Goal: Task Accomplishment & Management: Manage account settings

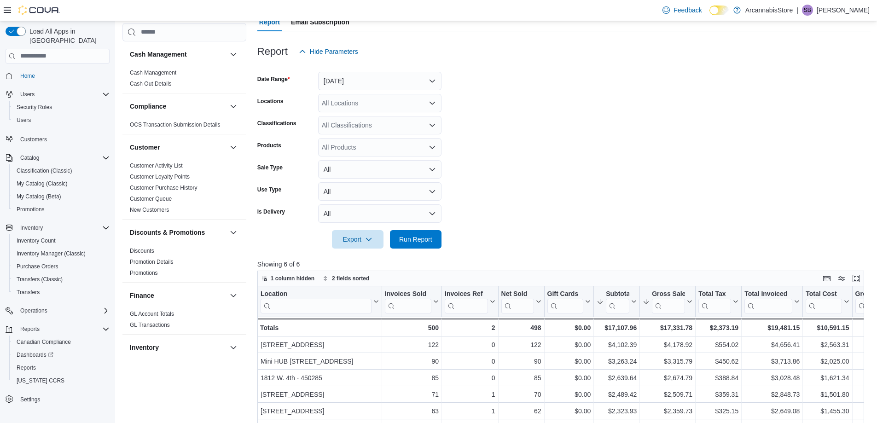
scroll to position [570, 0]
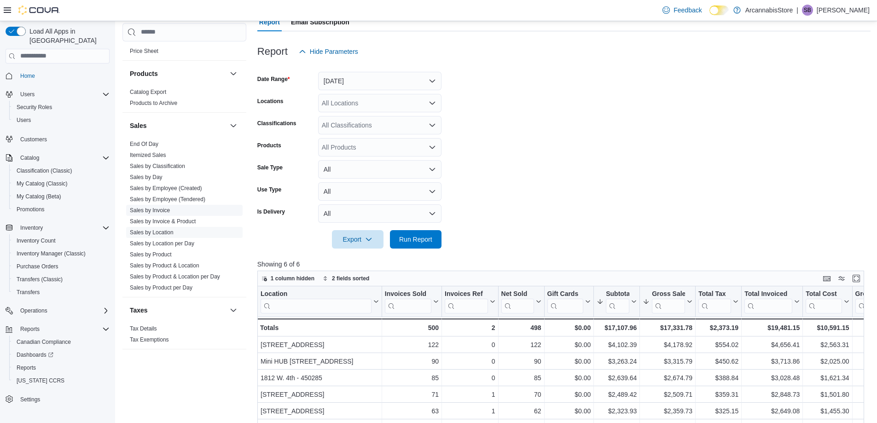
click at [155, 207] on link "Sales by Invoice" at bounding box center [150, 210] width 40 height 6
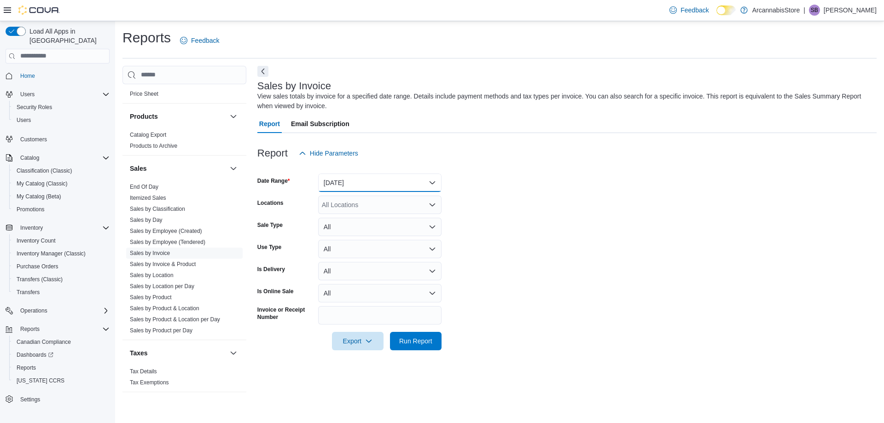
click at [369, 180] on button "[DATE]" at bounding box center [379, 183] width 123 height 18
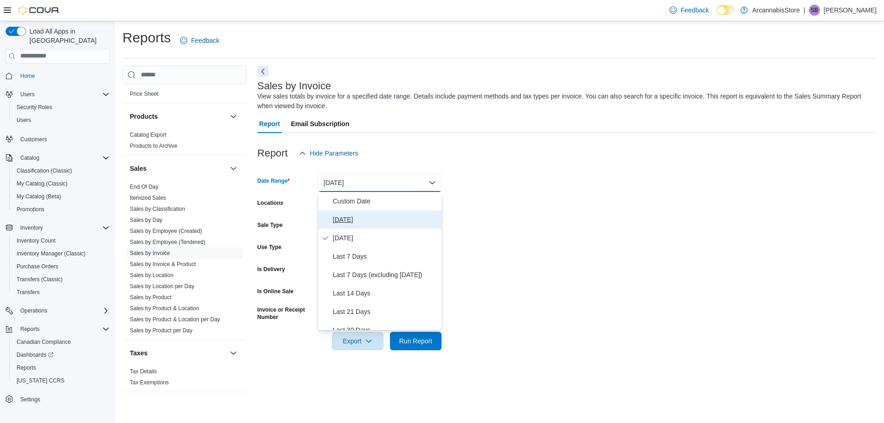
click at [345, 217] on span "[DATE]" at bounding box center [385, 219] width 105 height 11
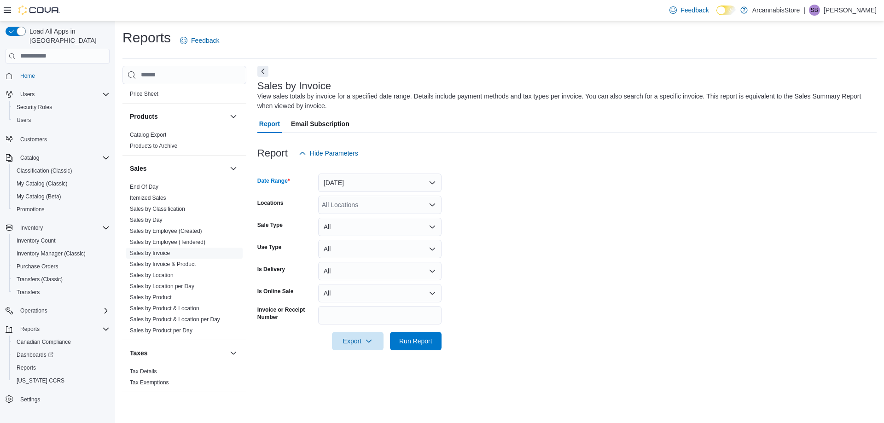
click at [375, 211] on div "All Locations" at bounding box center [379, 205] width 123 height 18
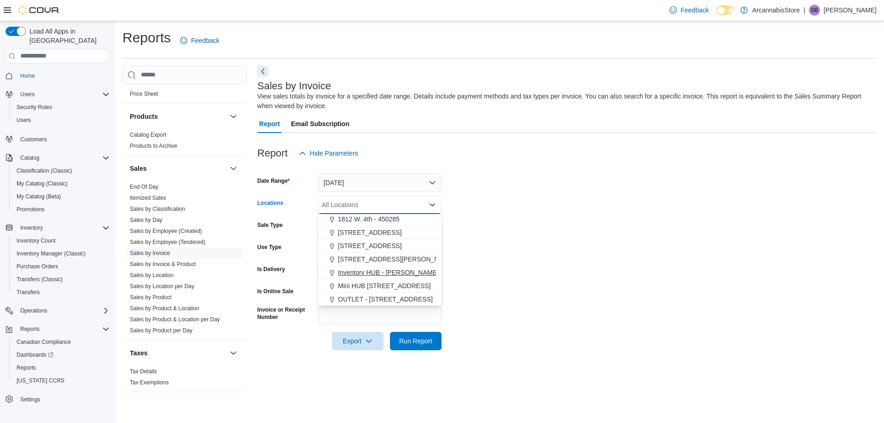
click at [392, 277] on span "Inventory HUB - [PERSON_NAME]" at bounding box center [388, 272] width 101 height 9
click at [392, 283] on span "Mini HUB [STREET_ADDRESS]" at bounding box center [384, 285] width 93 height 9
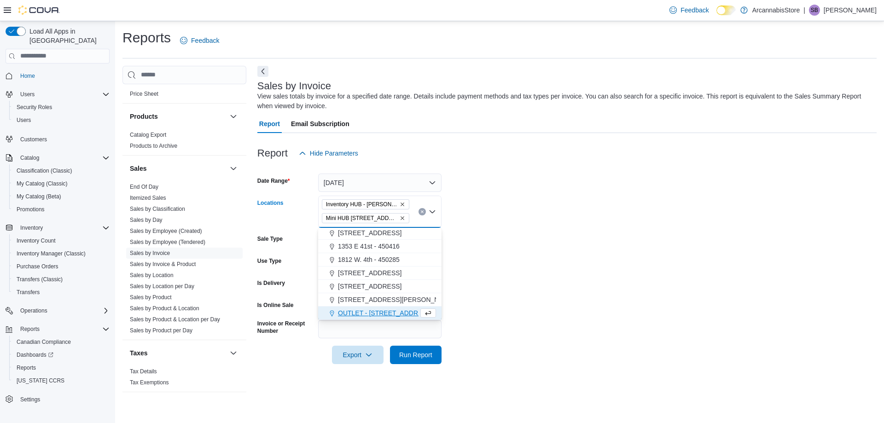
click at [400, 203] on icon "Remove Inventory HUB - LANGLEY from selection in this group" at bounding box center [403, 205] width 6 height 6
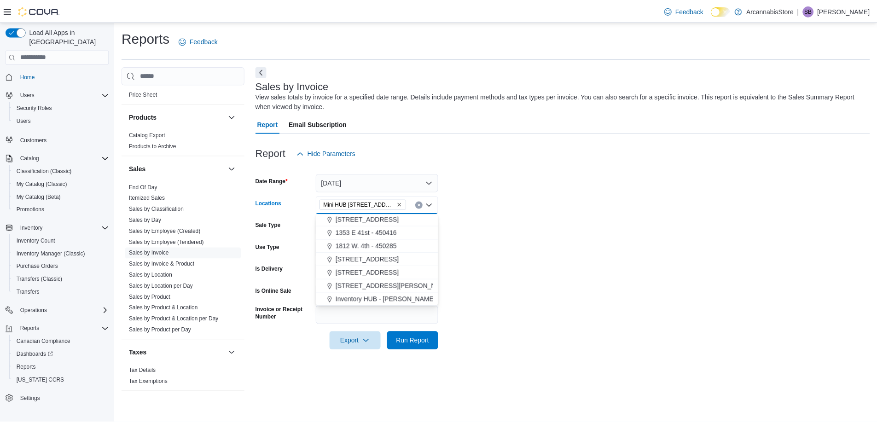
scroll to position [0, 0]
click at [414, 342] on span "Run Report" at bounding box center [415, 340] width 33 height 9
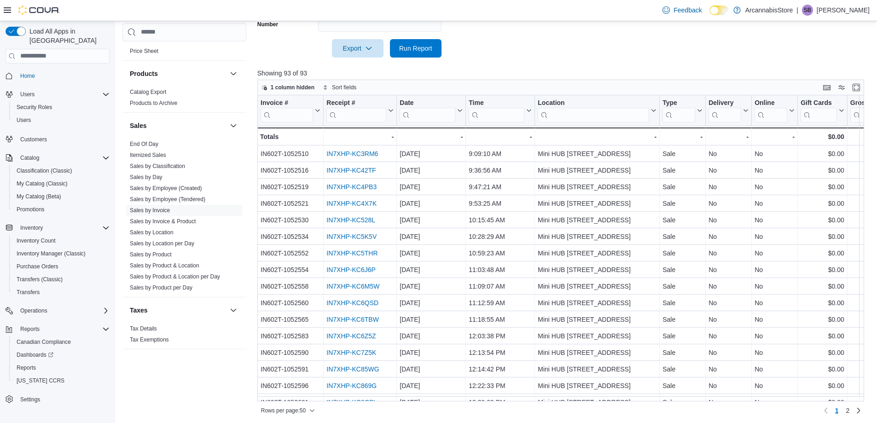
scroll to position [295, 0]
click at [849, 405] on span "2" at bounding box center [848, 408] width 4 height 9
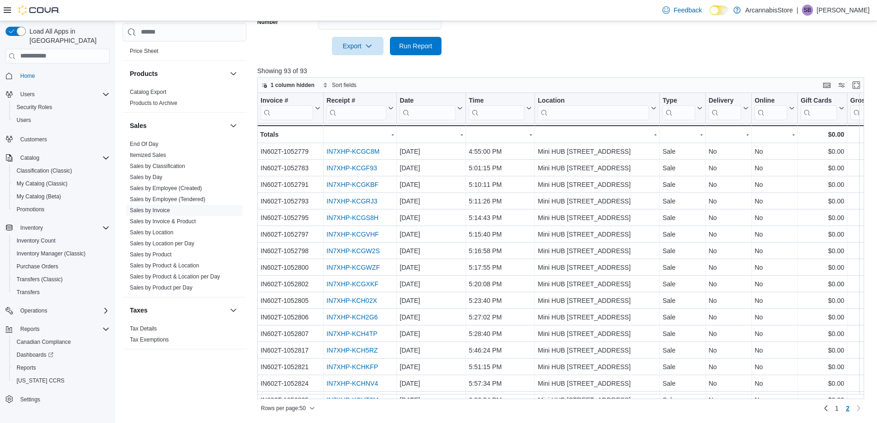
click at [870, 173] on div "1 column hidden Sort fields Invoice # Click to view column header actions Recei…" at bounding box center [563, 246] width 613 height 338
drag, startPoint x: 871, startPoint y: 173, endPoint x: 870, endPoint y: 181, distance: 7.9
click at [870, 181] on div "1 column hidden Sort fields Invoice # Click to view column header actions Recei…" at bounding box center [563, 246] width 613 height 338
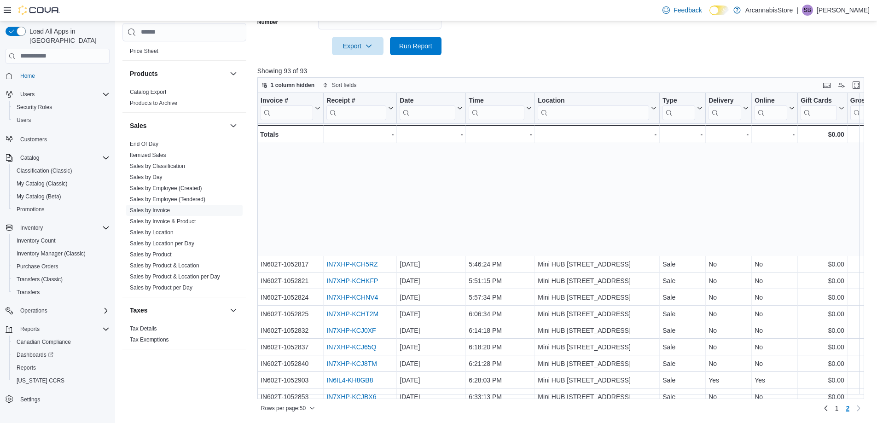
scroll to position [461, 0]
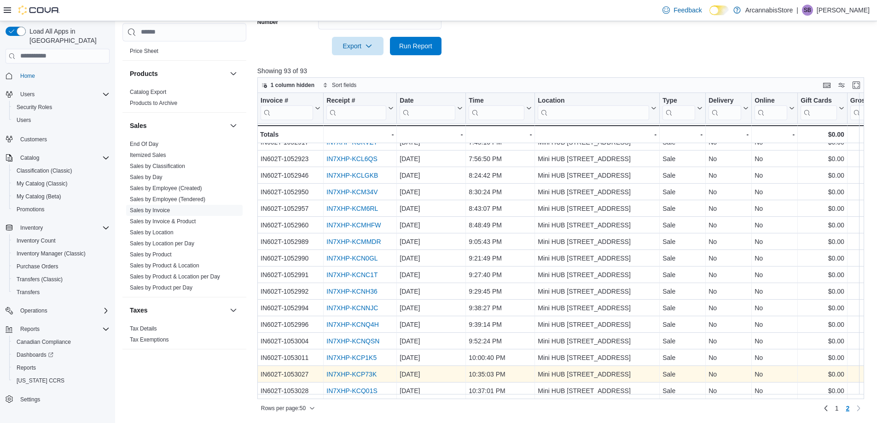
click at [363, 371] on link "IN7XHP-KCP73K" at bounding box center [351, 374] width 50 height 7
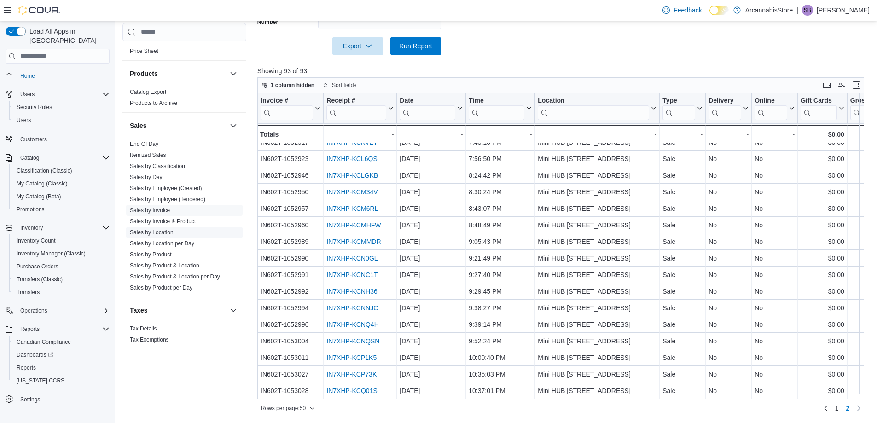
click at [147, 235] on link "Sales by Location" at bounding box center [152, 232] width 44 height 6
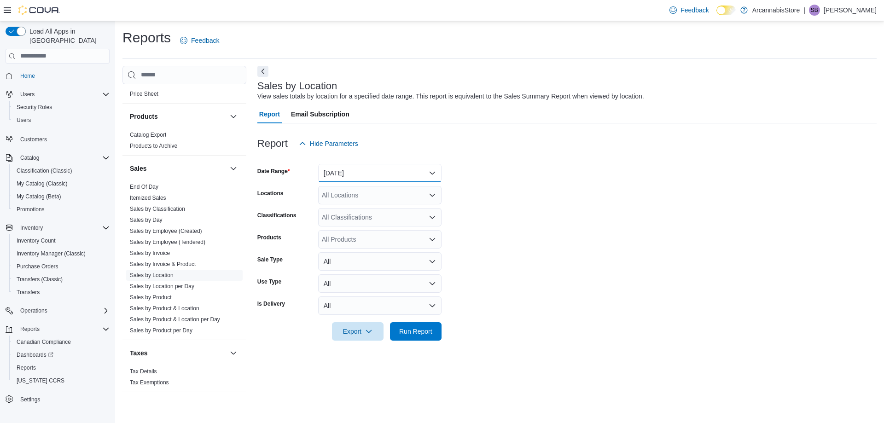
click at [342, 172] on button "[DATE]" at bounding box center [379, 173] width 123 height 18
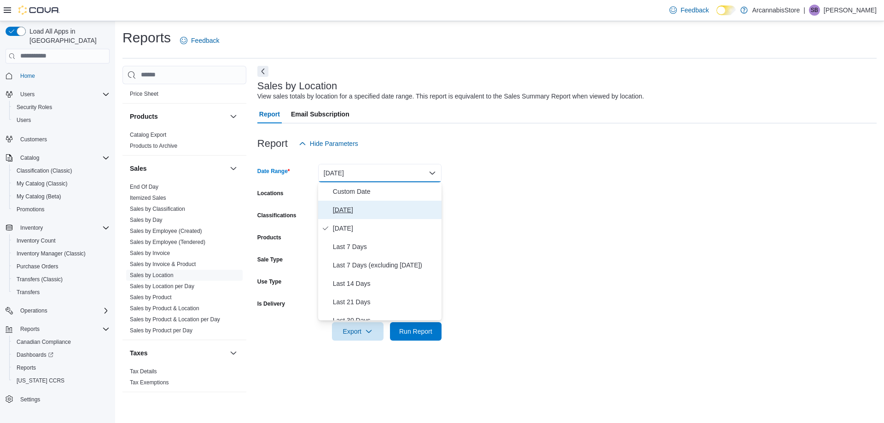
click at [338, 213] on span "[DATE]" at bounding box center [385, 209] width 105 height 11
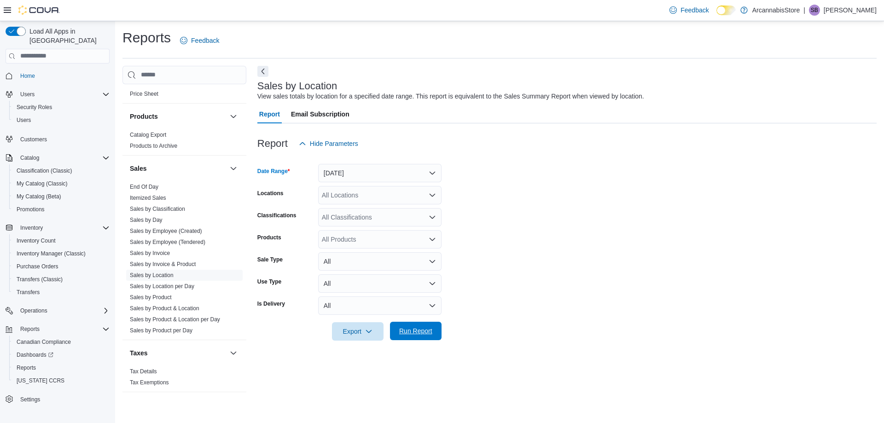
click at [400, 331] on span "Run Report" at bounding box center [415, 330] width 33 height 9
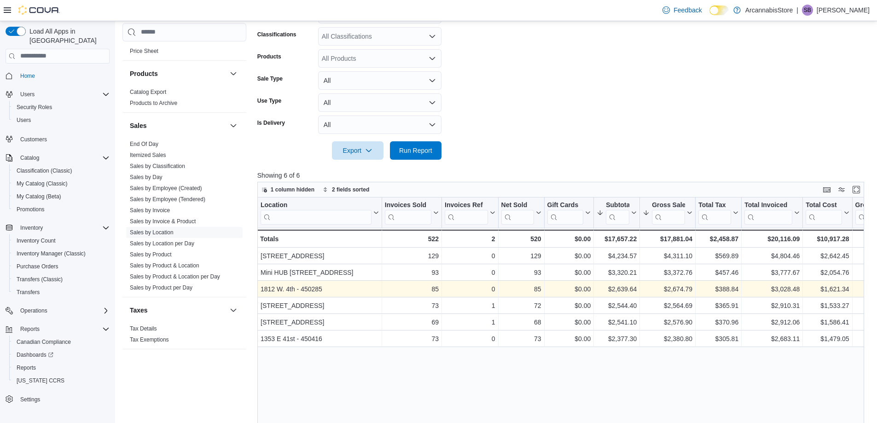
scroll to position [184, 0]
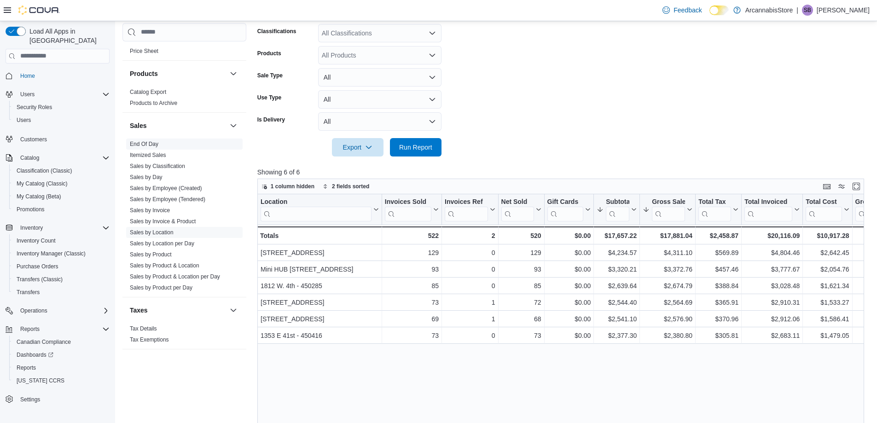
click at [142, 144] on link "End Of Day" at bounding box center [144, 144] width 29 height 6
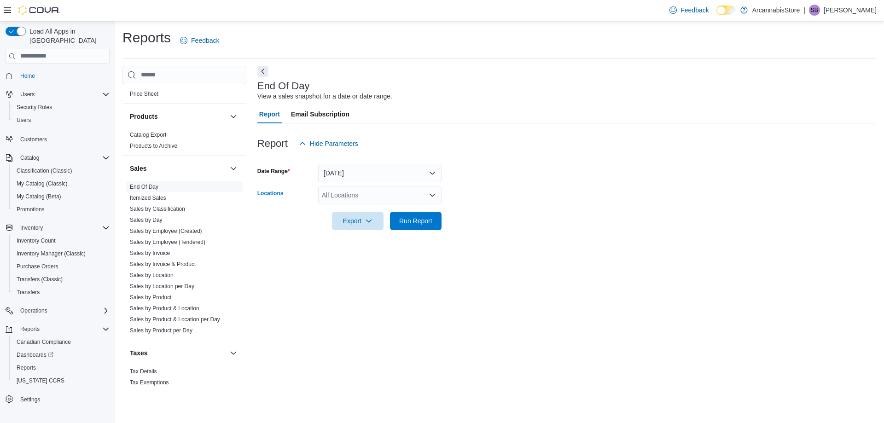
click at [354, 195] on div "All Locations" at bounding box center [379, 195] width 123 height 18
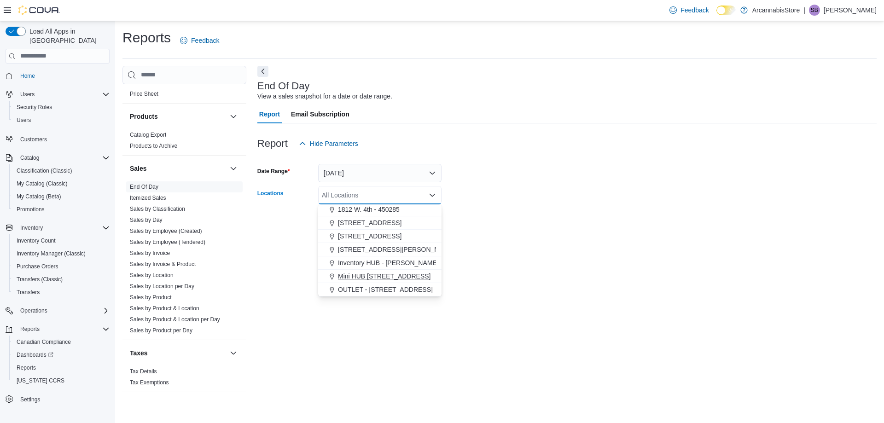
click at [387, 274] on span "Mini HUB [STREET_ADDRESS]" at bounding box center [384, 276] width 93 height 9
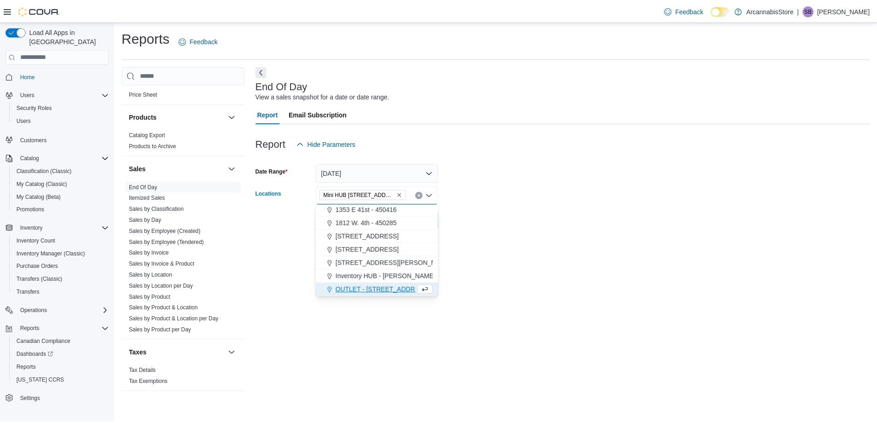
scroll to position [28, 0]
click at [477, 271] on div "End Of Day View a sales snapshot for a date or date range. Report Email Subscri…" at bounding box center [566, 234] width 619 height 336
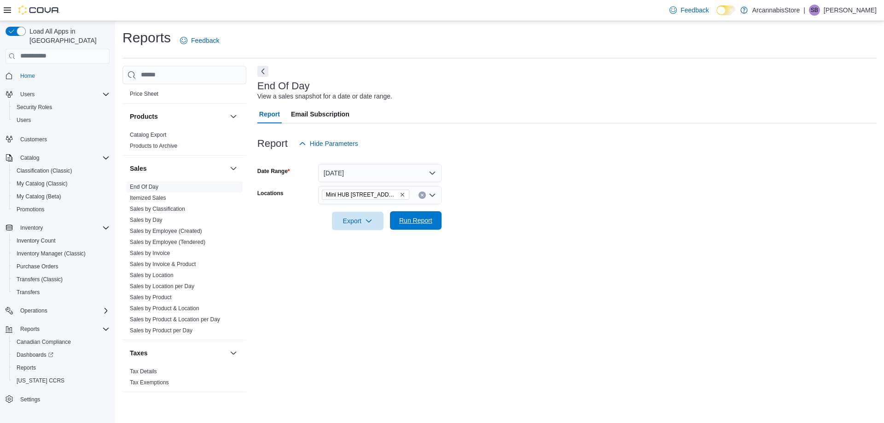
click at [410, 217] on span "Run Report" at bounding box center [415, 220] width 33 height 9
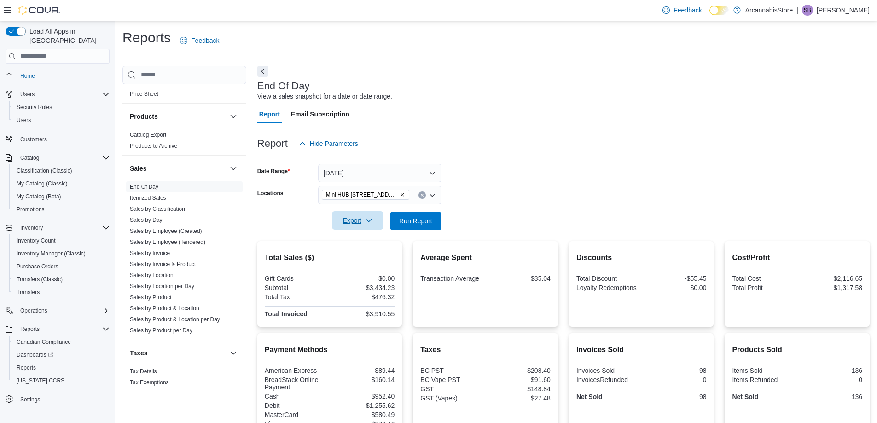
click at [358, 218] on span "Export" at bounding box center [357, 220] width 41 height 18
click at [344, 260] on span "Export to Pdf" at bounding box center [358, 257] width 41 height 7
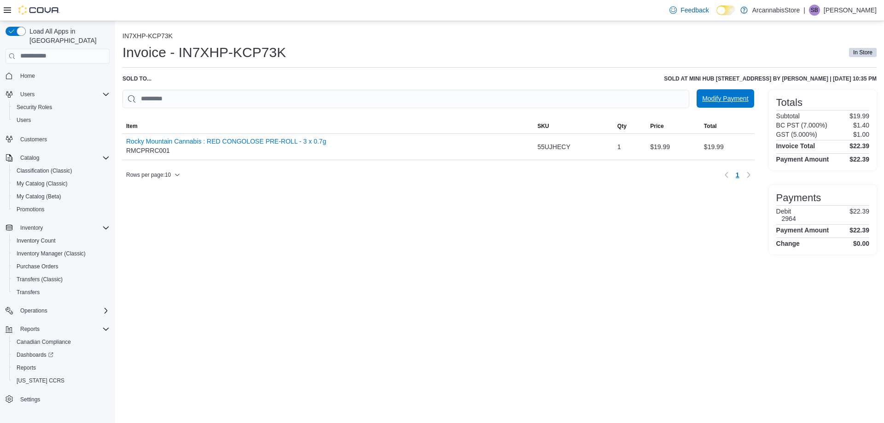
click at [705, 94] on span "Modify Payment" at bounding box center [725, 98] width 46 height 18
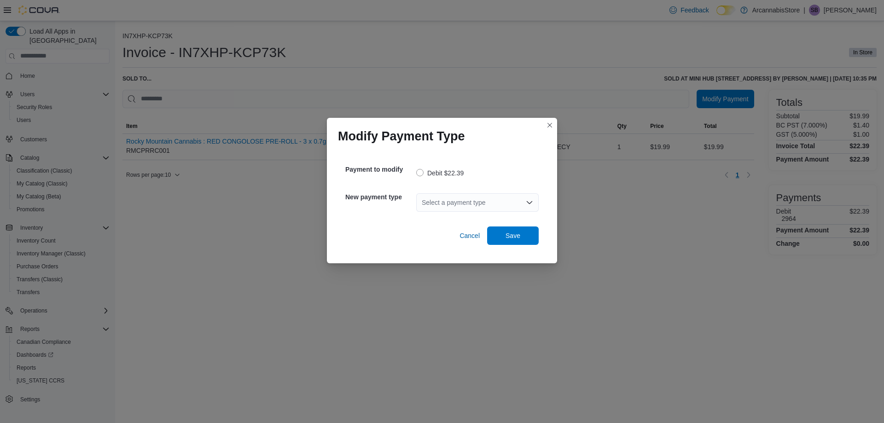
click at [450, 200] on div "Select a payment type" at bounding box center [477, 202] width 122 height 18
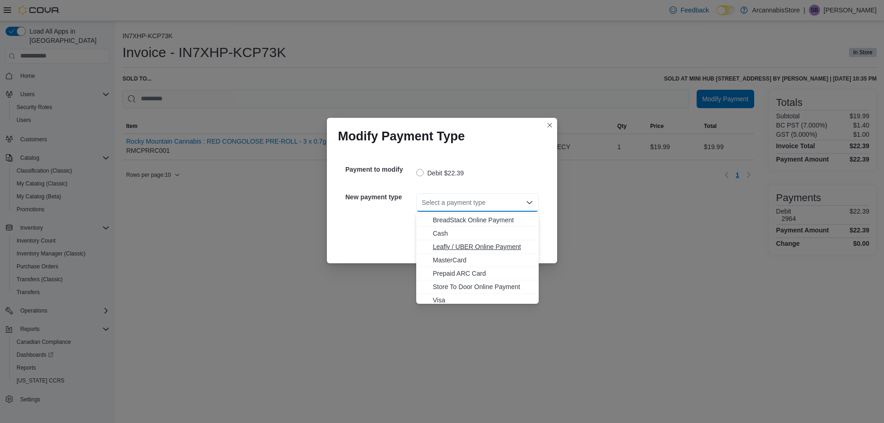
scroll to position [15, 0]
click at [442, 296] on span "Visa" at bounding box center [483, 296] width 100 height 9
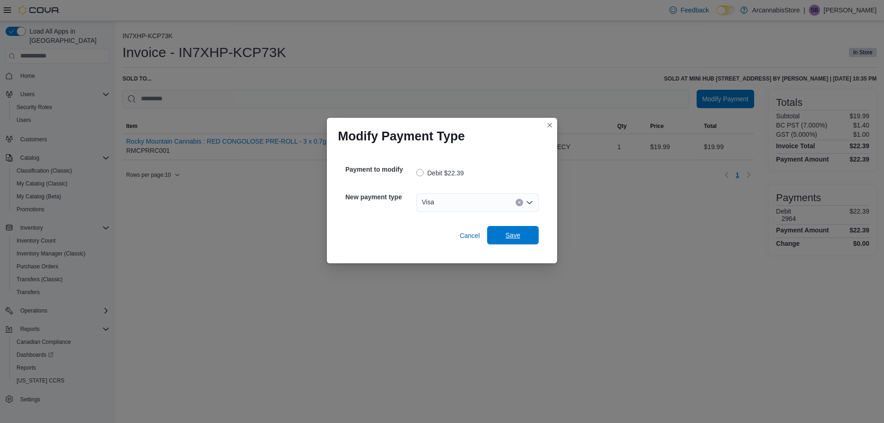
click at [514, 234] on span "Save" at bounding box center [512, 235] width 15 height 9
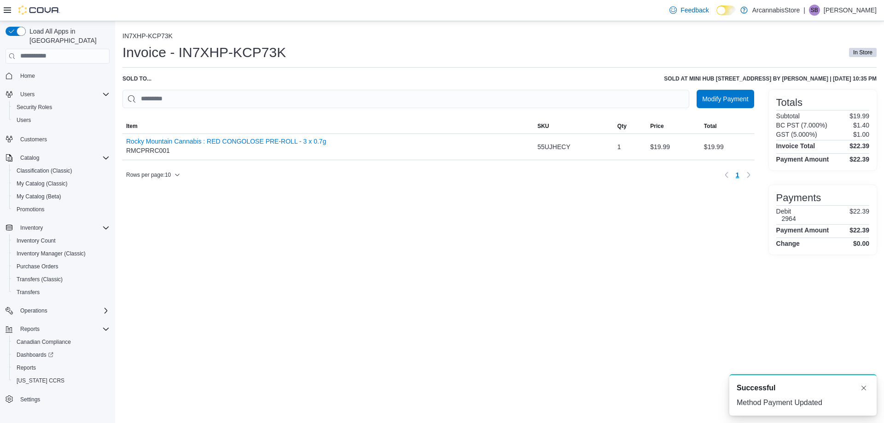
scroll to position [0, 0]
